Goal: Task Accomplishment & Management: Use online tool/utility

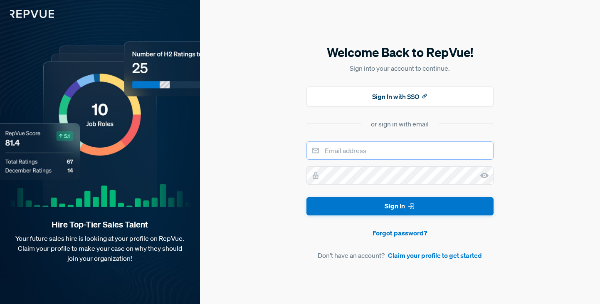
click at [371, 149] on input "email" at bounding box center [400, 150] width 187 height 18
type input "[PERSON_NAME][EMAIL_ADDRESS][DOMAIN_NAME]"
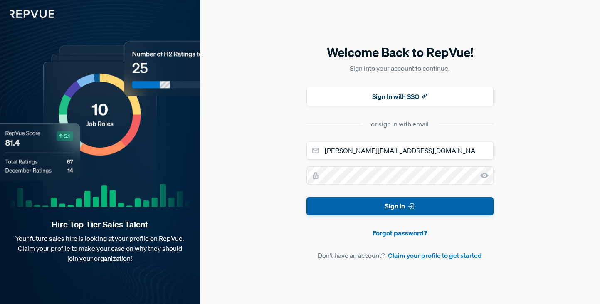
click at [393, 205] on button "Sign In" at bounding box center [400, 206] width 187 height 19
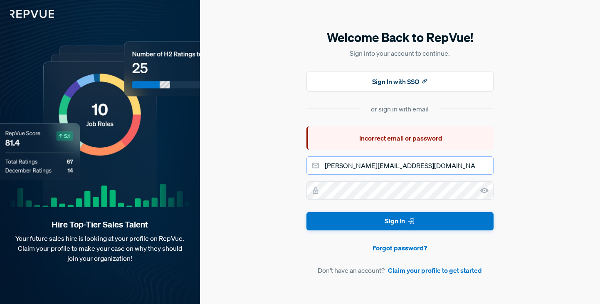
click at [380, 167] on input "[PERSON_NAME][EMAIL_ADDRESS][DOMAIN_NAME]" at bounding box center [400, 165] width 187 height 18
drag, startPoint x: 380, startPoint y: 167, endPoint x: 277, endPoint y: 158, distance: 103.1
click at [277, 158] on div "Welcome Back to RepVue! Sign into your account to continue. Sign In with SSO or…" at bounding box center [400, 152] width 400 height 304
click at [220, 131] on div "Welcome Back to RepVue! Sign into your account to continue. Sign In with SSO or…" at bounding box center [400, 152] width 400 height 304
click at [291, 188] on div "Welcome Back to RepVue! Sign into your account to continue. Sign In with SSO or…" at bounding box center [400, 152] width 400 height 304
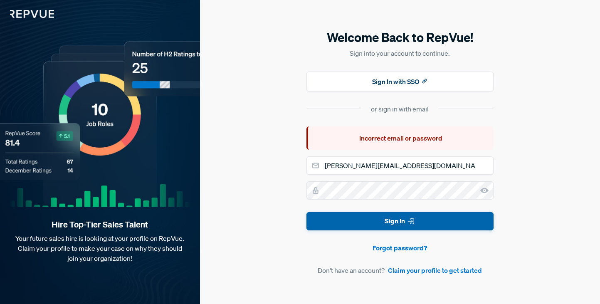
click at [390, 217] on button "Sign In" at bounding box center [400, 221] width 187 height 19
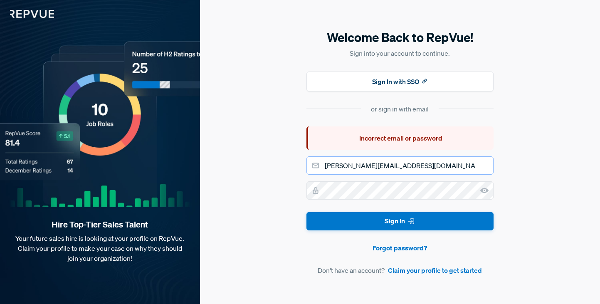
click at [383, 166] on input "paul@repvue.com" at bounding box center [400, 165] width 187 height 18
click at [397, 247] on link "Forgot password?" at bounding box center [400, 248] width 187 height 10
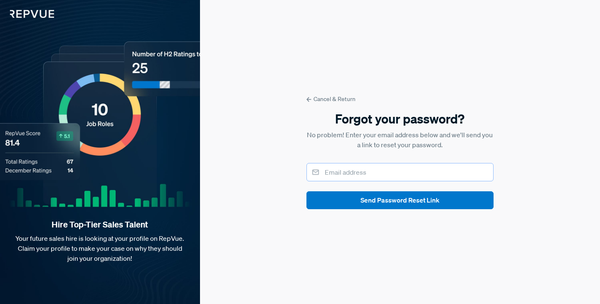
click at [371, 176] on input "email" at bounding box center [400, 172] width 187 height 18
type input "paul@repvue.com"
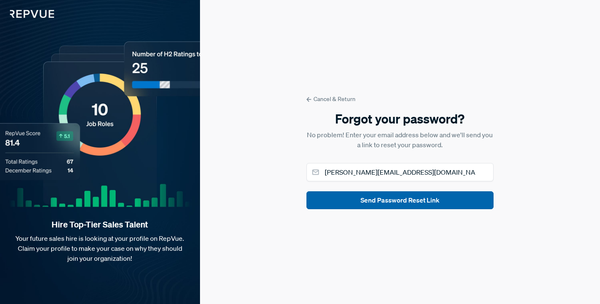
click at [399, 201] on button "Send Password Reset Link" at bounding box center [400, 200] width 187 height 18
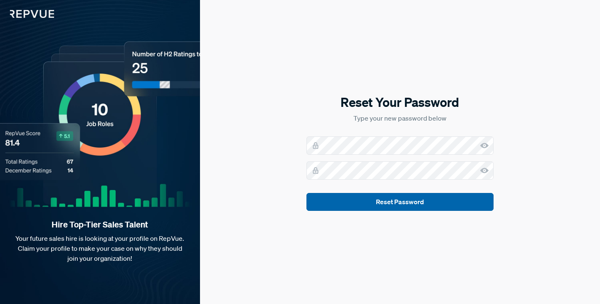
click at [401, 201] on button "Reset Password" at bounding box center [400, 202] width 187 height 18
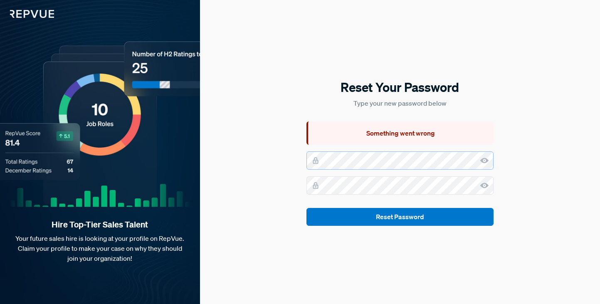
click at [290, 160] on div "Reset Your Password Type your new password below Something went wrong Reset Pas…" at bounding box center [400, 152] width 400 height 304
click at [301, 178] on div "Reset Your Password Type your new password below Something went wrong Reset Pas…" at bounding box center [400, 152] width 400 height 304
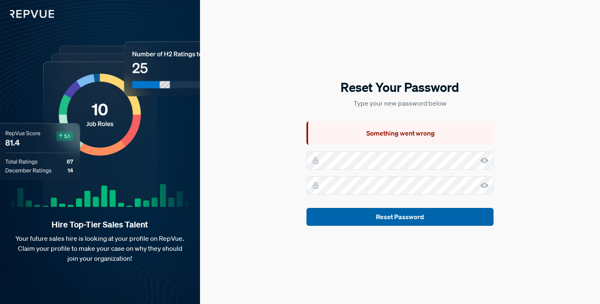
click at [397, 215] on button "Reset Password" at bounding box center [400, 217] width 187 height 18
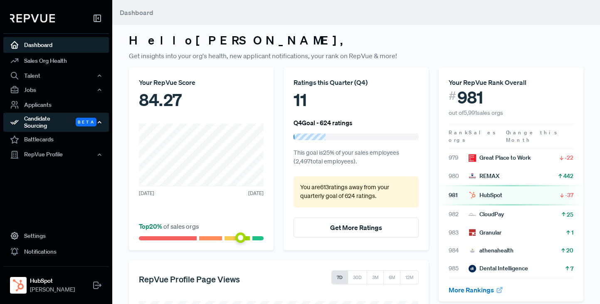
click at [42, 119] on div "Candidate Sourcing Beta" at bounding box center [56, 122] width 106 height 19
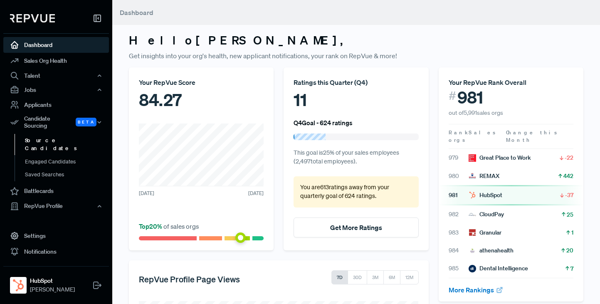
click at [46, 134] on link "Source Candidates" at bounding box center [68, 144] width 106 height 21
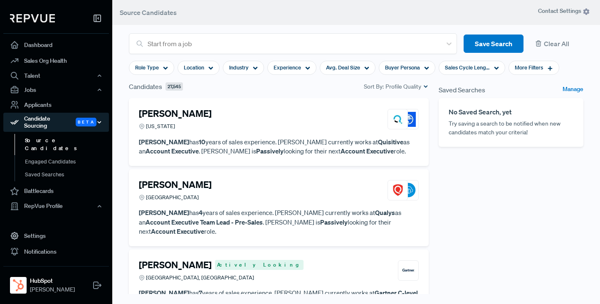
click at [99, 119] on icon "button" at bounding box center [99, 122] width 6 height 6
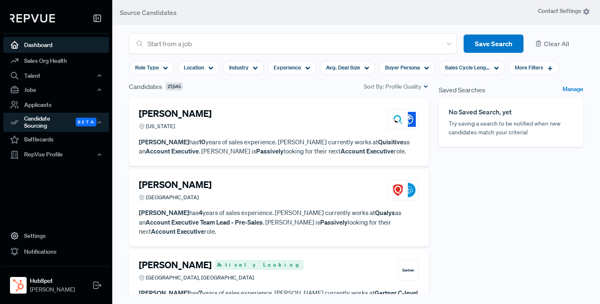
click at [40, 44] on link "Dashboard" at bounding box center [56, 45] width 106 height 16
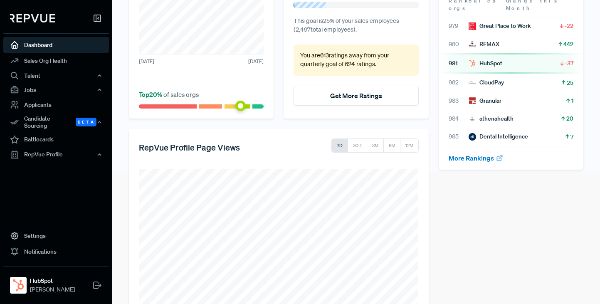
scroll to position [160, 0]
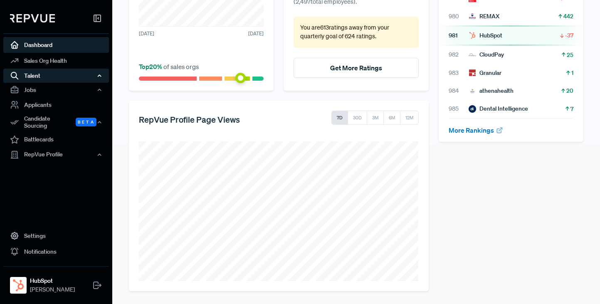
click at [37, 75] on div "Talent" at bounding box center [56, 76] width 106 height 14
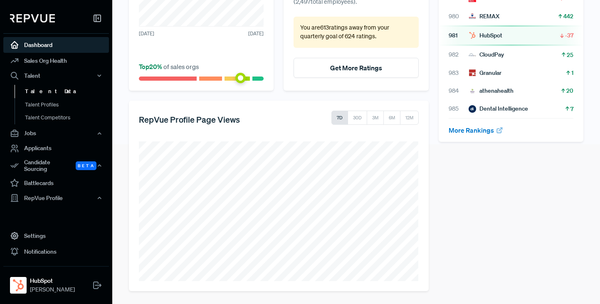
click at [47, 91] on link "Talent Data" at bounding box center [68, 91] width 106 height 13
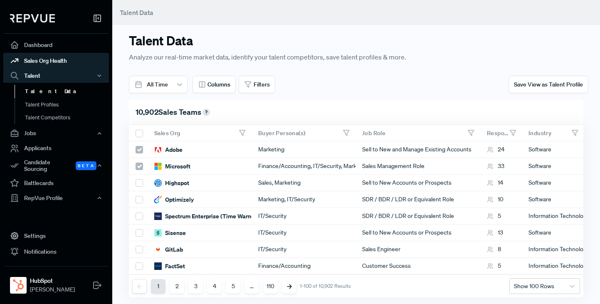
click at [47, 61] on link "Sales Org Health" at bounding box center [56, 61] width 106 height 16
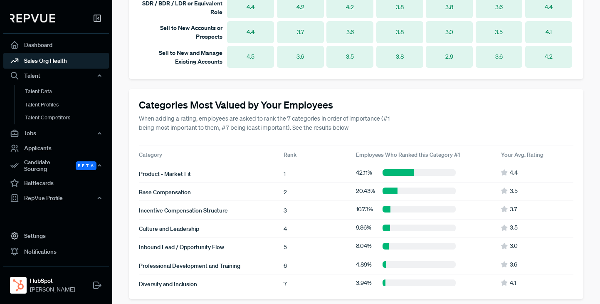
scroll to position [769, 0]
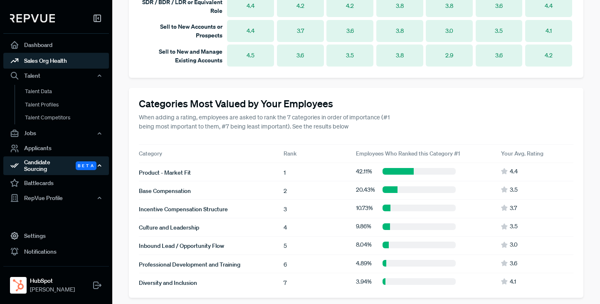
click at [42, 161] on div "Candidate Sourcing Beta" at bounding box center [56, 165] width 106 height 19
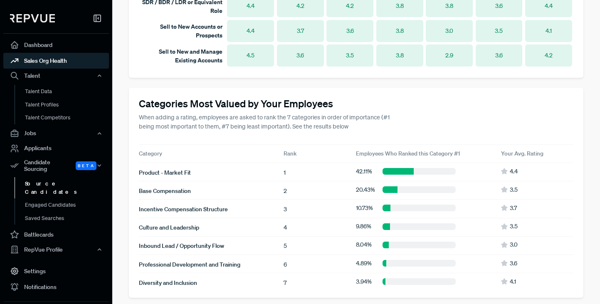
click at [42, 177] on link "Source Candidates" at bounding box center [68, 187] width 106 height 21
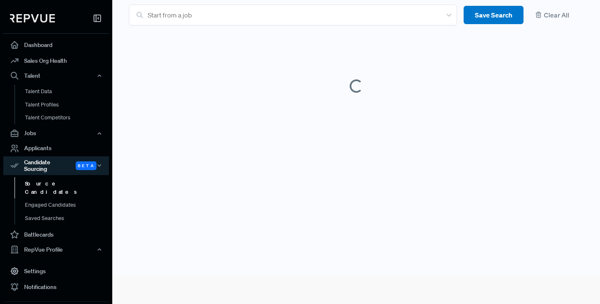
scroll to position [16, 0]
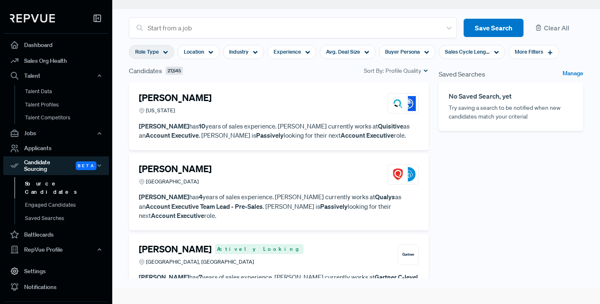
click at [167, 52] on icon at bounding box center [165, 52] width 5 height 5
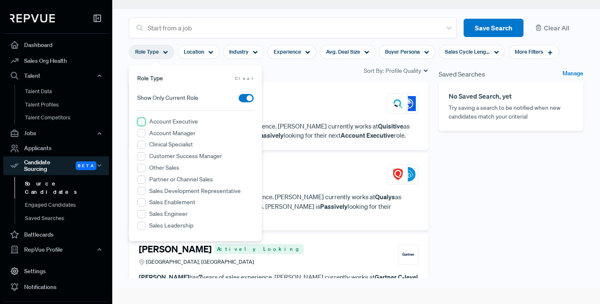
click at [141, 122] on Executive "Account Executive" at bounding box center [141, 122] width 8 height 8
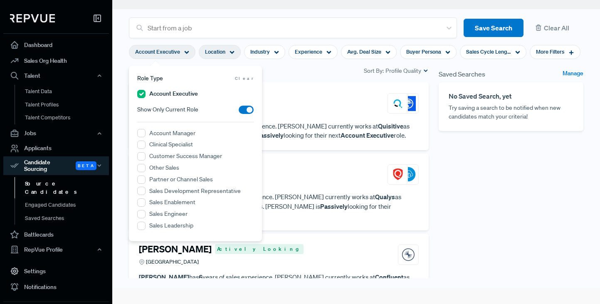
click at [232, 50] on icon at bounding box center [232, 52] width 5 height 5
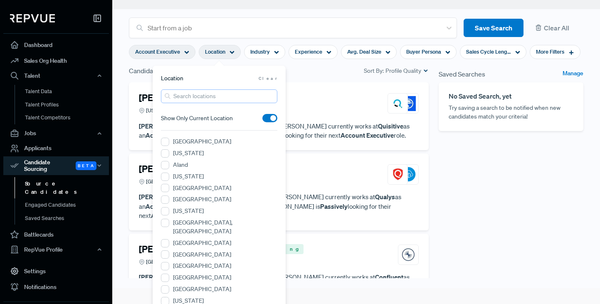
click at [213, 95] on input "search" at bounding box center [219, 96] width 116 height 14
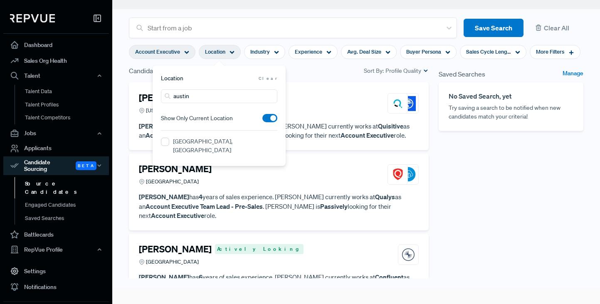
click at [268, 119] on span at bounding box center [269, 118] width 15 height 8
click at [262, 120] on input "checkbox" at bounding box center [262, 120] width 0 height 0
click at [167, 141] on TX "[GEOGRAPHIC_DATA], [GEOGRAPHIC_DATA]" at bounding box center [165, 142] width 8 height 8
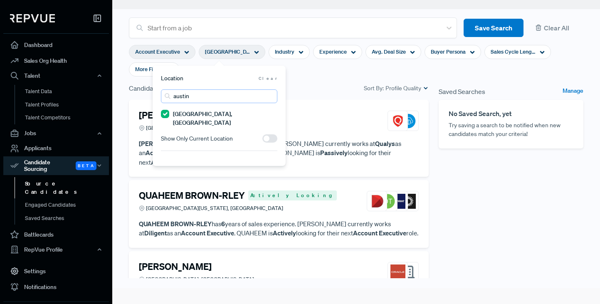
click at [205, 97] on input "austin" at bounding box center [219, 96] width 116 height 14
drag, startPoint x: 195, startPoint y: 97, endPoint x: 163, endPoint y: 96, distance: 32.0
click at [164, 96] on div "austin" at bounding box center [219, 96] width 116 height 14
type input "dallas"
click at [163, 158] on TX "[GEOGRAPHIC_DATA], [GEOGRAPHIC_DATA]" at bounding box center [165, 162] width 8 height 8
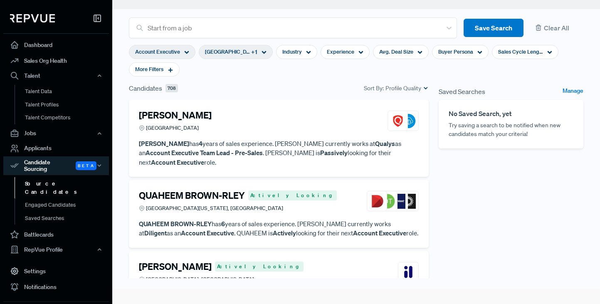
click at [329, 84] on div "Candidates 708 Sort By: Profile Quality" at bounding box center [279, 88] width 300 height 10
click at [173, 72] on icon at bounding box center [171, 70] width 6 height 6
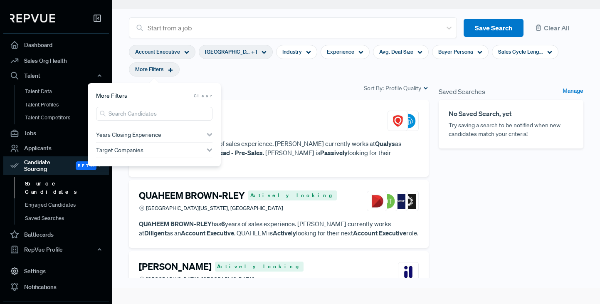
click at [124, 135] on span "Years Closing Experience" at bounding box center [128, 134] width 65 height 7
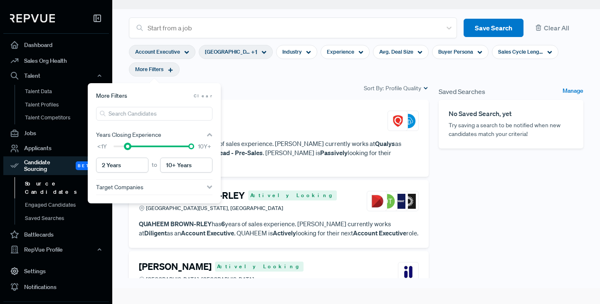
type input "3 Years"
drag, startPoint x: 113, startPoint y: 148, endPoint x: 131, endPoint y: 146, distance: 18.3
click at [131, 146] on div at bounding box center [153, 146] width 78 height 6
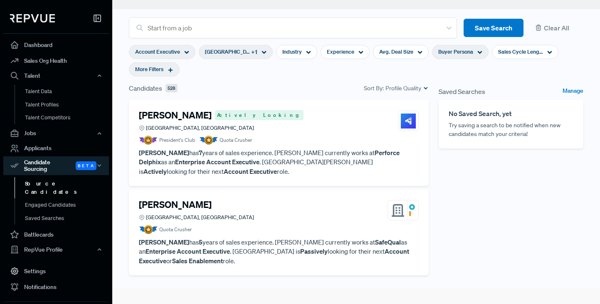
click at [467, 52] on span "Buyer Persona" at bounding box center [455, 52] width 35 height 8
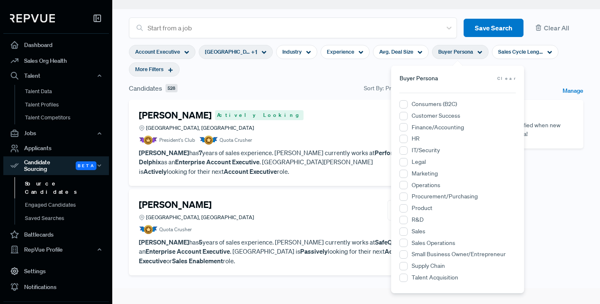
click at [152, 68] on span "More Filters" at bounding box center [149, 69] width 28 height 8
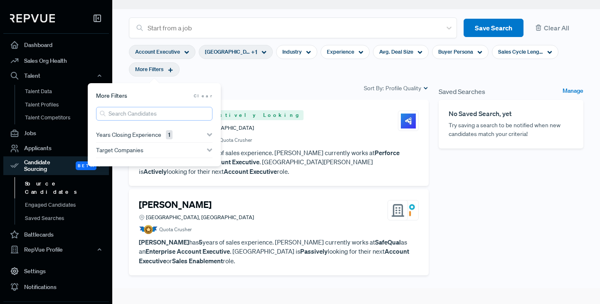
click at [152, 113] on input "search" at bounding box center [154, 114] width 116 height 14
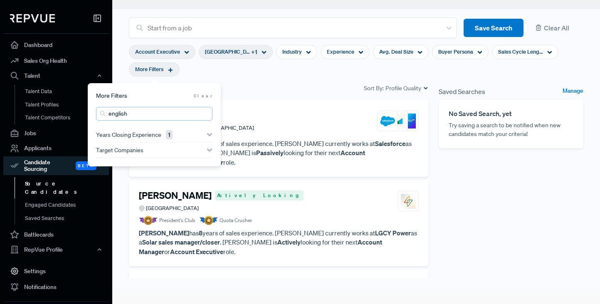
type input "english lit"
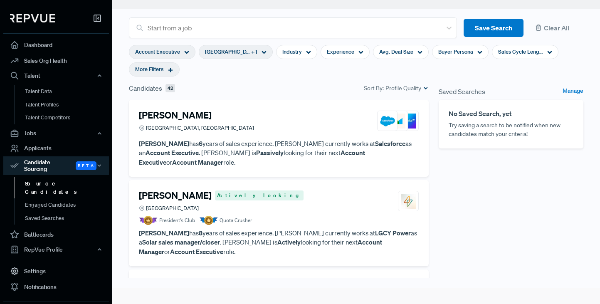
click at [313, 80] on section "Account Executive [GEOGRAPHIC_DATA], [GEOGRAPHIC_DATA] + 1 Industry Experience …" at bounding box center [356, 60] width 455 height 45
click at [280, 140] on p "[PERSON_NAME] has 6 years of sales experience. [PERSON_NAME] currently works at…" at bounding box center [279, 153] width 280 height 28
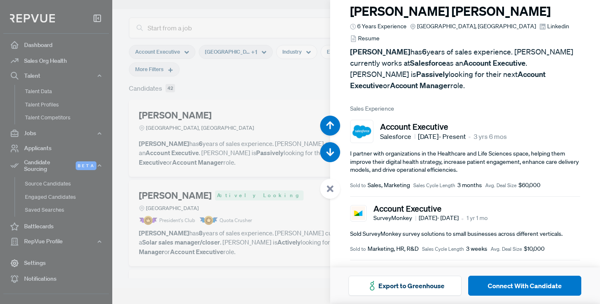
scroll to position [10, 0]
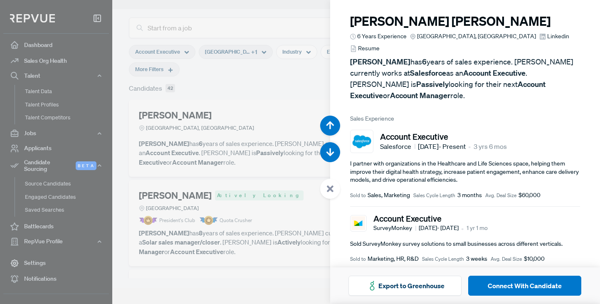
click at [380, 44] on span "Resume" at bounding box center [369, 48] width 22 height 9
click at [329, 152] on icon "button" at bounding box center [330, 152] width 8 height 8
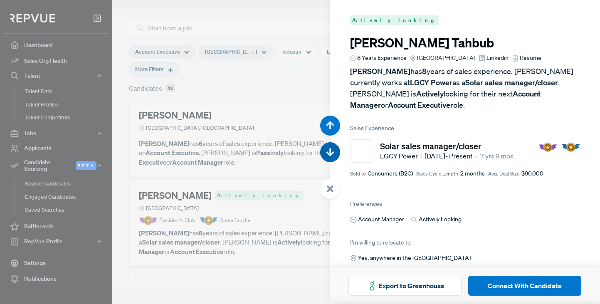
scroll to position [304, 0]
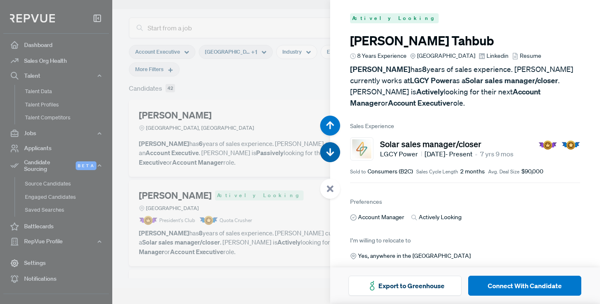
click at [330, 152] on use "button" at bounding box center [330, 152] width 8 height 8
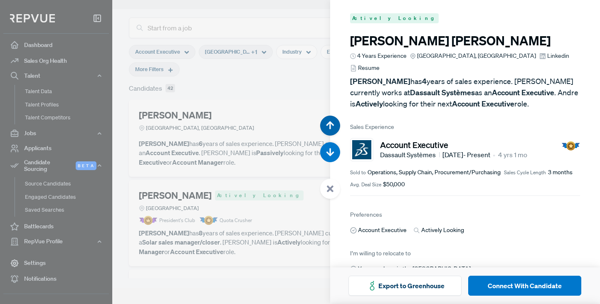
click at [331, 125] on use "button" at bounding box center [330, 125] width 8 height 8
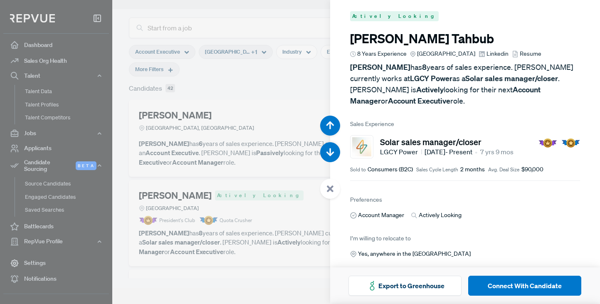
scroll to position [304, 0]
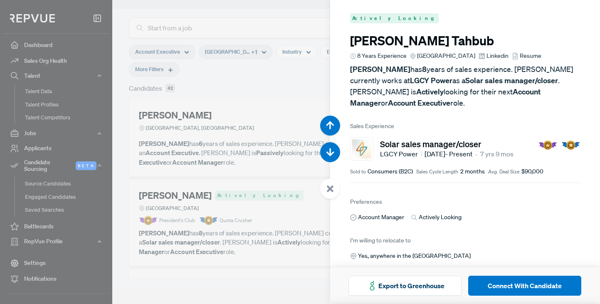
click at [520, 54] on span "Resume" at bounding box center [531, 56] width 22 height 9
click at [282, 79] on div at bounding box center [300, 152] width 600 height 304
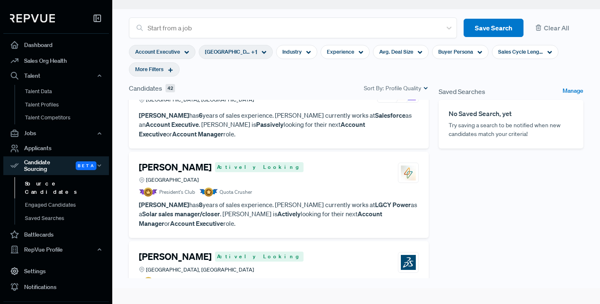
scroll to position [27, 0]
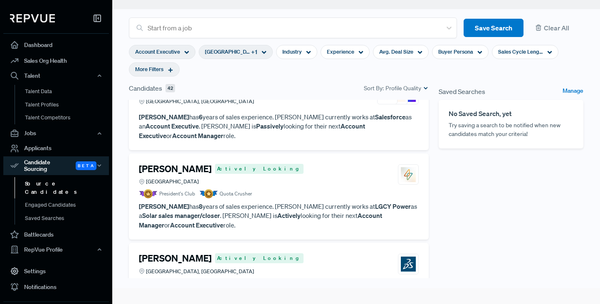
click at [282, 111] on article "[PERSON_NAME][GEOGRAPHIC_DATA], [GEOGRAPHIC_DATA] [PERSON_NAME] has 6 years of …" at bounding box center [279, 111] width 280 height 57
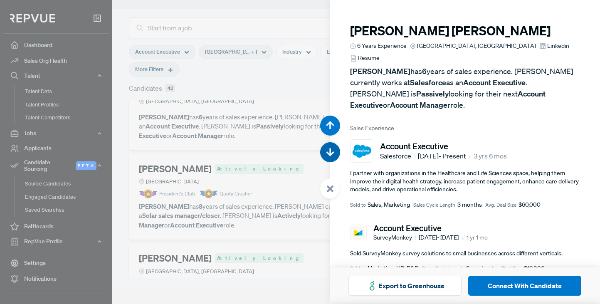
click at [328, 153] on use "button" at bounding box center [330, 152] width 8 height 8
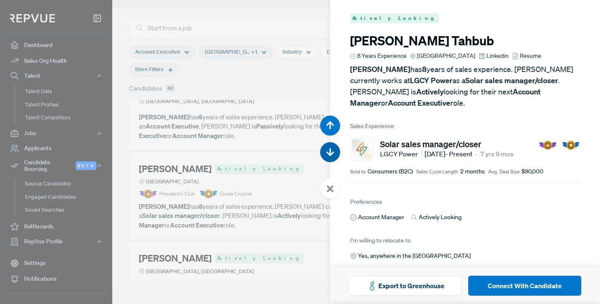
click at [328, 153] on use "button" at bounding box center [330, 152] width 8 height 8
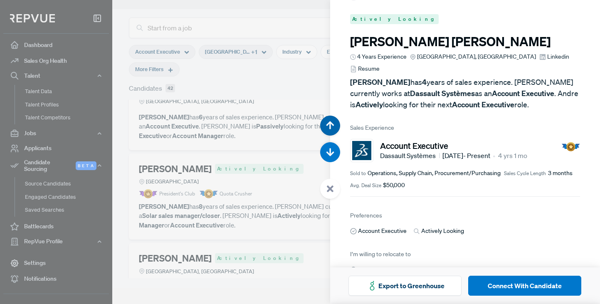
scroll to position [608, 0]
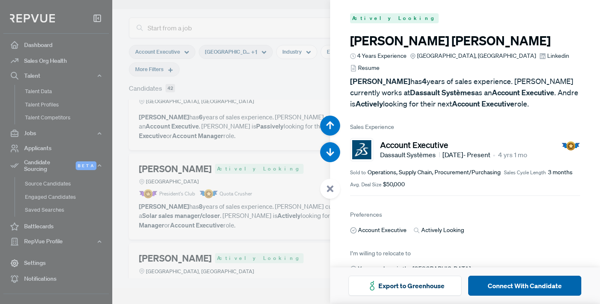
click at [523, 286] on button "Connect With Candidate" at bounding box center [524, 286] width 113 height 20
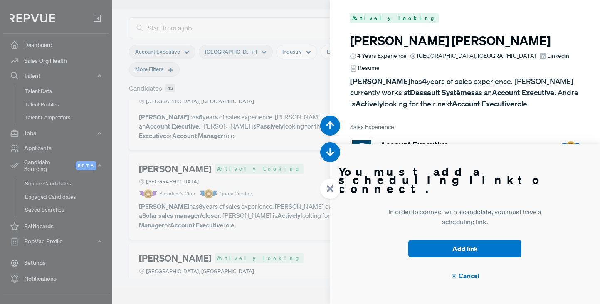
click at [309, 15] on div at bounding box center [300, 152] width 600 height 304
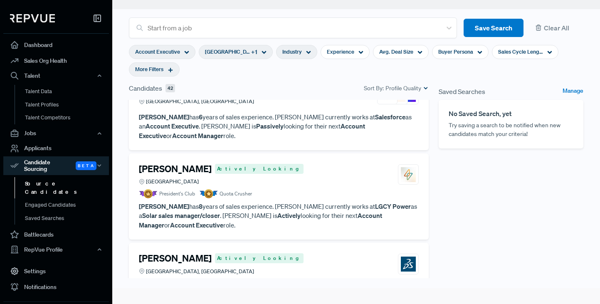
click at [299, 52] on span "Industry" at bounding box center [292, 52] width 20 height 8
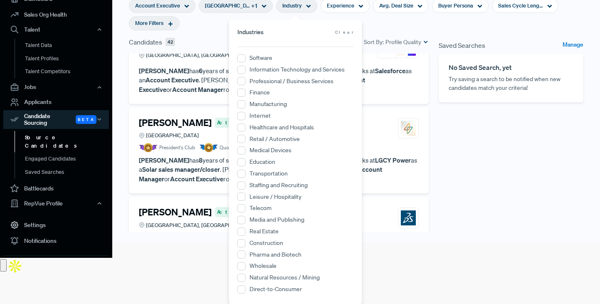
scroll to position [47, 0]
click at [464, 145] on div "Saved Searches Manage No Saved Search, yet Try saving a search to be notified w…" at bounding box center [511, 161] width 155 height 249
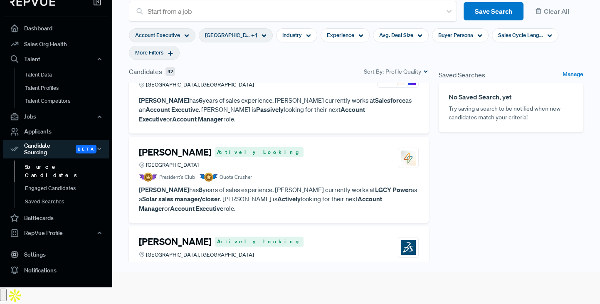
scroll to position [0, 0]
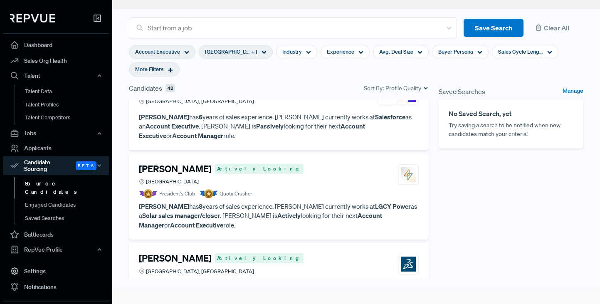
click at [325, 103] on div "[PERSON_NAME][GEOGRAPHIC_DATA], [GEOGRAPHIC_DATA]" at bounding box center [279, 94] width 280 height 22
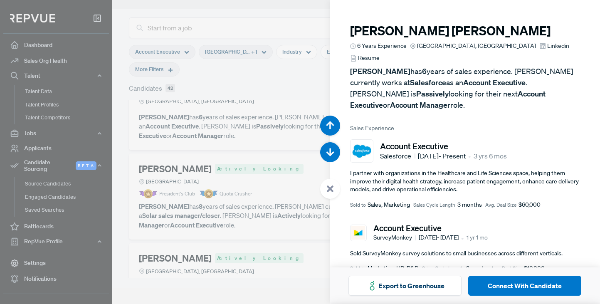
click at [279, 18] on div at bounding box center [300, 152] width 600 height 304
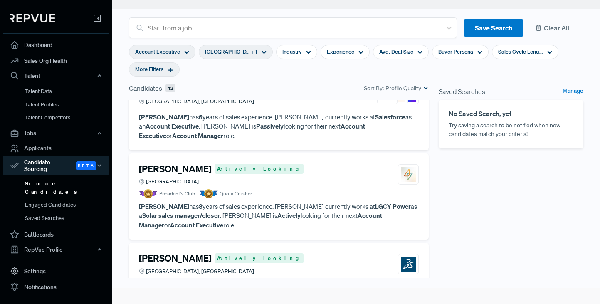
click at [555, 27] on button "Clear All" at bounding box center [556, 28] width 53 height 19
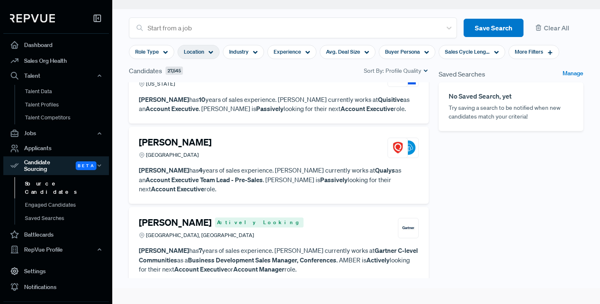
click at [212, 52] on use at bounding box center [211, 52] width 5 height 3
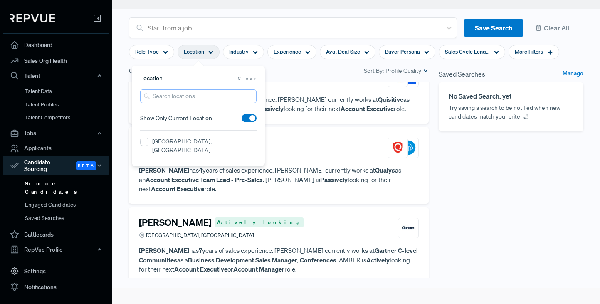
click at [170, 98] on input "search" at bounding box center [198, 96] width 116 height 14
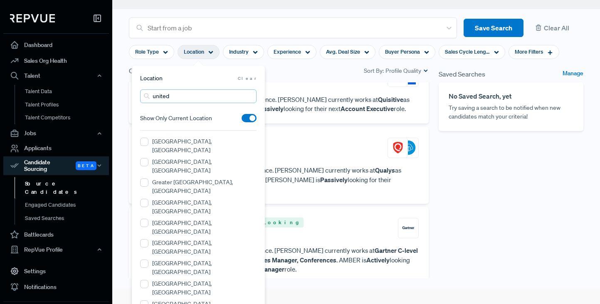
type input "[GEOGRAPHIC_DATA]"
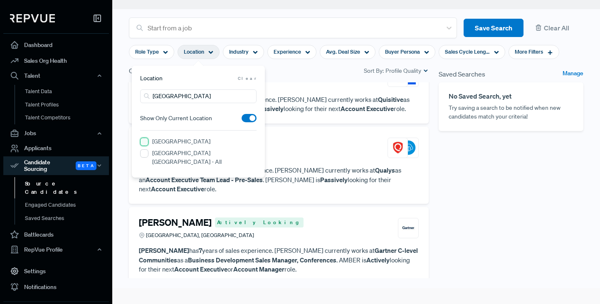
click at [147, 140] on States "[GEOGRAPHIC_DATA]" at bounding box center [144, 142] width 8 height 8
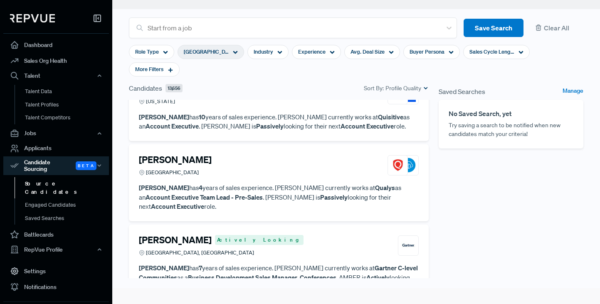
click at [292, 83] on div "Candidates 13,656 Sort By: Profile Quality" at bounding box center [279, 88] width 300 height 10
click at [233, 53] on icon at bounding box center [235, 52] width 5 height 5
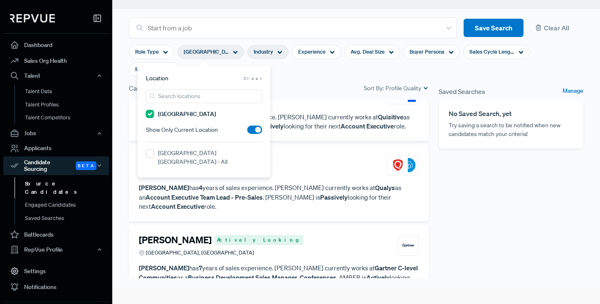
click at [268, 49] on div "Industry" at bounding box center [267, 52] width 41 height 14
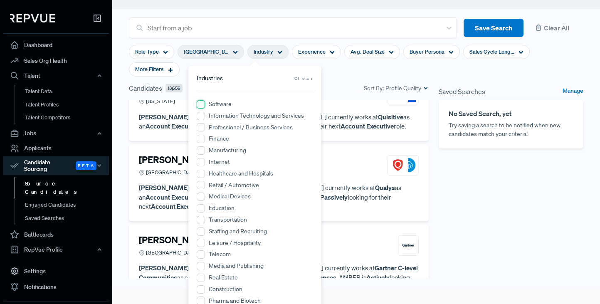
click at [200, 102] on input "Software" at bounding box center [201, 104] width 8 height 8
click at [203, 116] on Services "Information Technology and Services" at bounding box center [201, 116] width 8 height 8
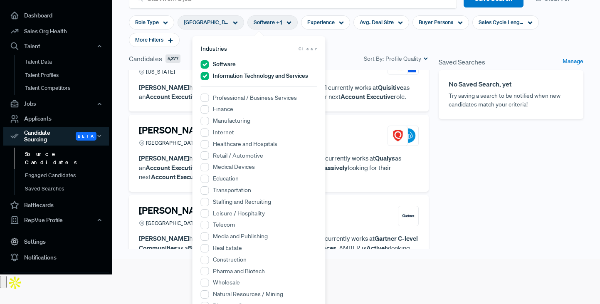
scroll to position [47, 0]
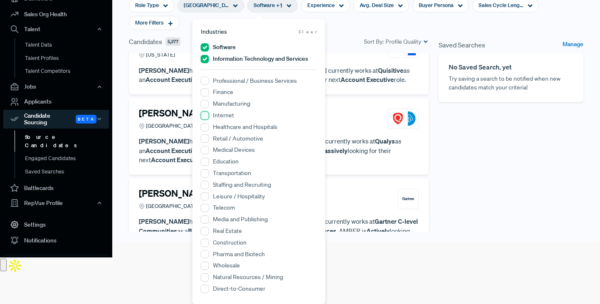
click at [205, 116] on input "Internet" at bounding box center [205, 115] width 8 height 8
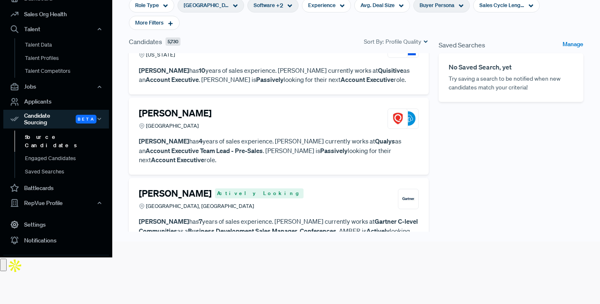
click at [422, 2] on span "Buyer Persona" at bounding box center [437, 5] width 35 height 8
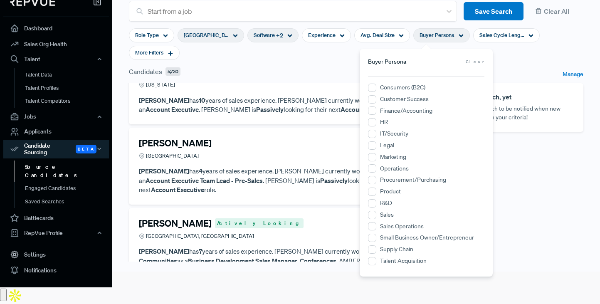
scroll to position [0, 0]
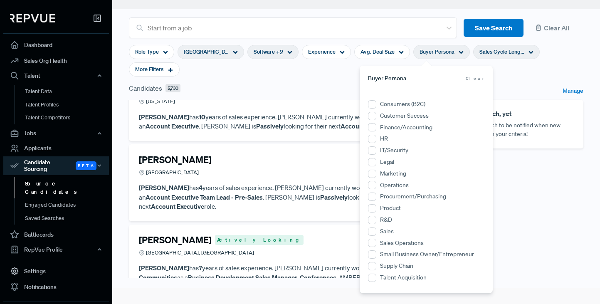
click at [487, 51] on span "Sales Cycle Length" at bounding box center [502, 52] width 45 height 8
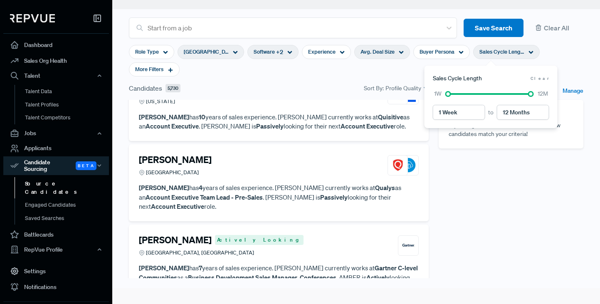
click at [361, 49] on span "Avg. Deal Size" at bounding box center [378, 52] width 34 height 8
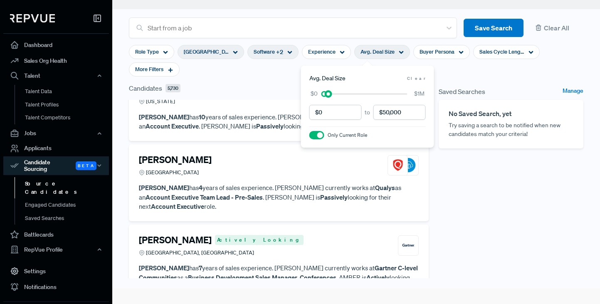
drag, startPoint x: 406, startPoint y: 94, endPoint x: 327, endPoint y: 101, distance: 79.4
click at [327, 101] on div "to $0 $1M" at bounding box center [367, 104] width 116 height 30
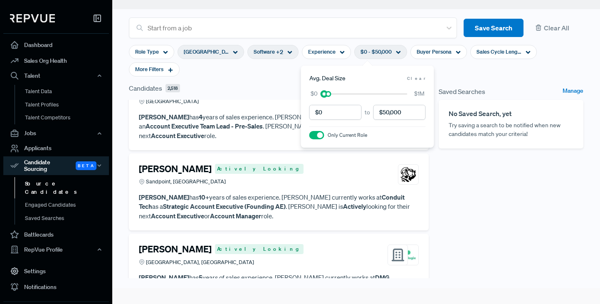
click at [323, 95] on div at bounding box center [324, 94] width 6 height 6
click at [328, 114] on input "currency" at bounding box center [335, 112] width 52 height 15
type input "$15,000"
click at [340, 114] on input "currency" at bounding box center [335, 112] width 52 height 15
drag, startPoint x: 340, startPoint y: 114, endPoint x: 295, endPoint y: 114, distance: 44.9
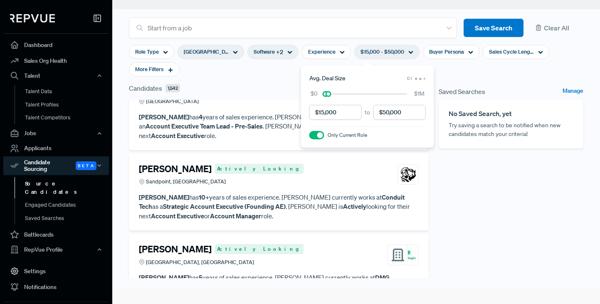
click at [297, 114] on body "Dashboard Sales Org Health Talent Talent Data Talent Profiles Talent Competitor…" at bounding box center [300, 160] width 600 height 321
type input "$10,000"
click at [415, 116] on input "currency" at bounding box center [399, 112] width 52 height 15
type input "$1"
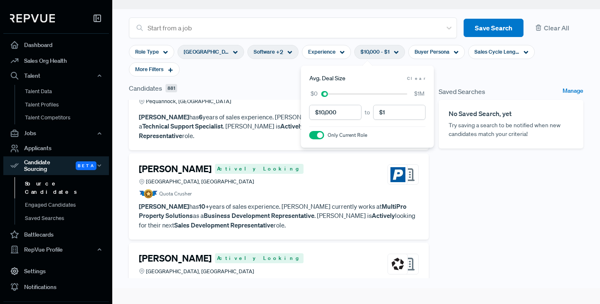
click at [395, 110] on input "currency" at bounding box center [399, 112] width 52 height 15
type input "$15"
drag, startPoint x: 347, startPoint y: 109, endPoint x: 304, endPoint y: 108, distance: 42.8
click at [306, 108] on div "Avg. Deal Size Clear to $0 $1M Only Current Role" at bounding box center [367, 107] width 133 height 82
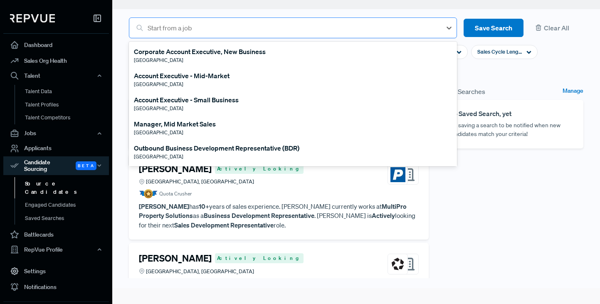
click at [301, 26] on div at bounding box center [293, 28] width 290 height 12
click at [116, 70] on section "Account Executive - Mid-Market, 2 of 117. 117 results available. Use Up and Dow…" at bounding box center [356, 126] width 488 height 304
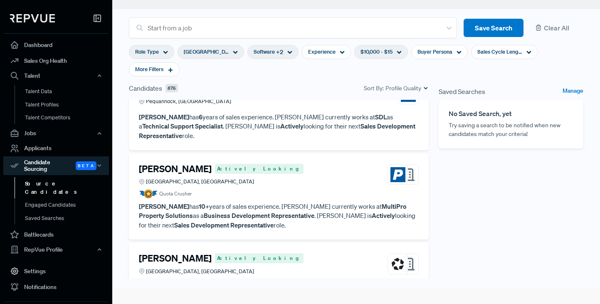
click at [156, 53] on span "Role Type" at bounding box center [147, 52] width 24 height 8
click at [163, 65] on span "More Filters" at bounding box center [149, 69] width 28 height 8
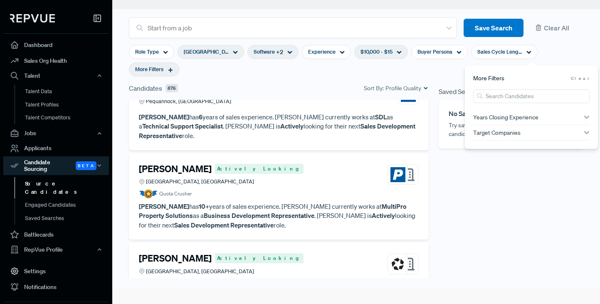
click at [505, 133] on span "Target Companies" at bounding box center [496, 132] width 47 height 7
click at [586, 116] on icon "button" at bounding box center [587, 117] width 6 height 6
click at [238, 83] on div "Candidates 876 Sort By: Profile Quality" at bounding box center [279, 88] width 300 height 10
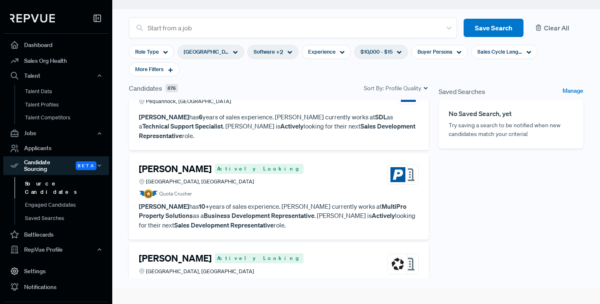
click at [558, 30] on button "Clear All" at bounding box center [556, 28] width 53 height 19
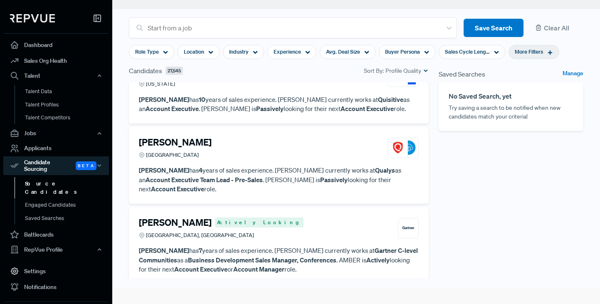
click at [537, 50] on span "More Filters" at bounding box center [529, 52] width 28 height 8
click at [502, 99] on input "search" at bounding box center [531, 96] width 116 height 14
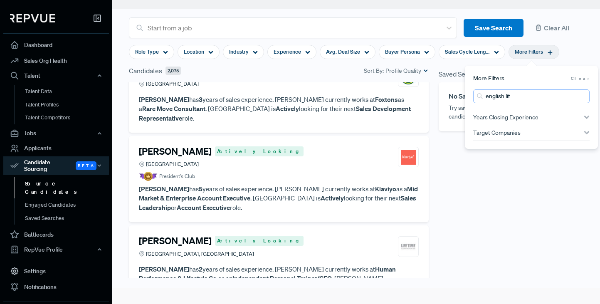
type input "english lit"
click at [265, 172] on article "[PERSON_NAME] Actively Looking Greater London Region President's Club [PERSON_N…" at bounding box center [279, 179] width 280 height 66
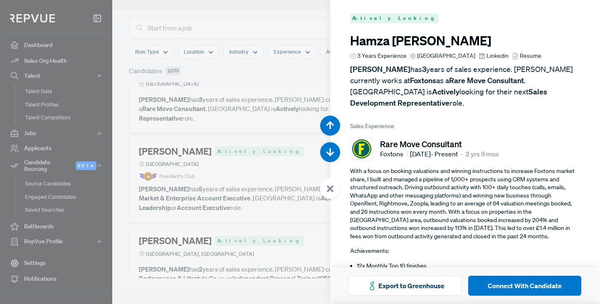
scroll to position [304, 0]
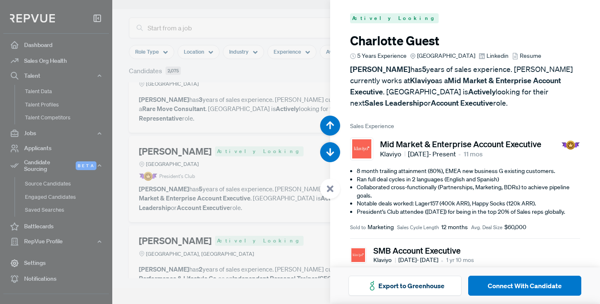
click at [532, 57] on span "Resume" at bounding box center [531, 56] width 22 height 9
